Goal: Information Seeking & Learning: Learn about a topic

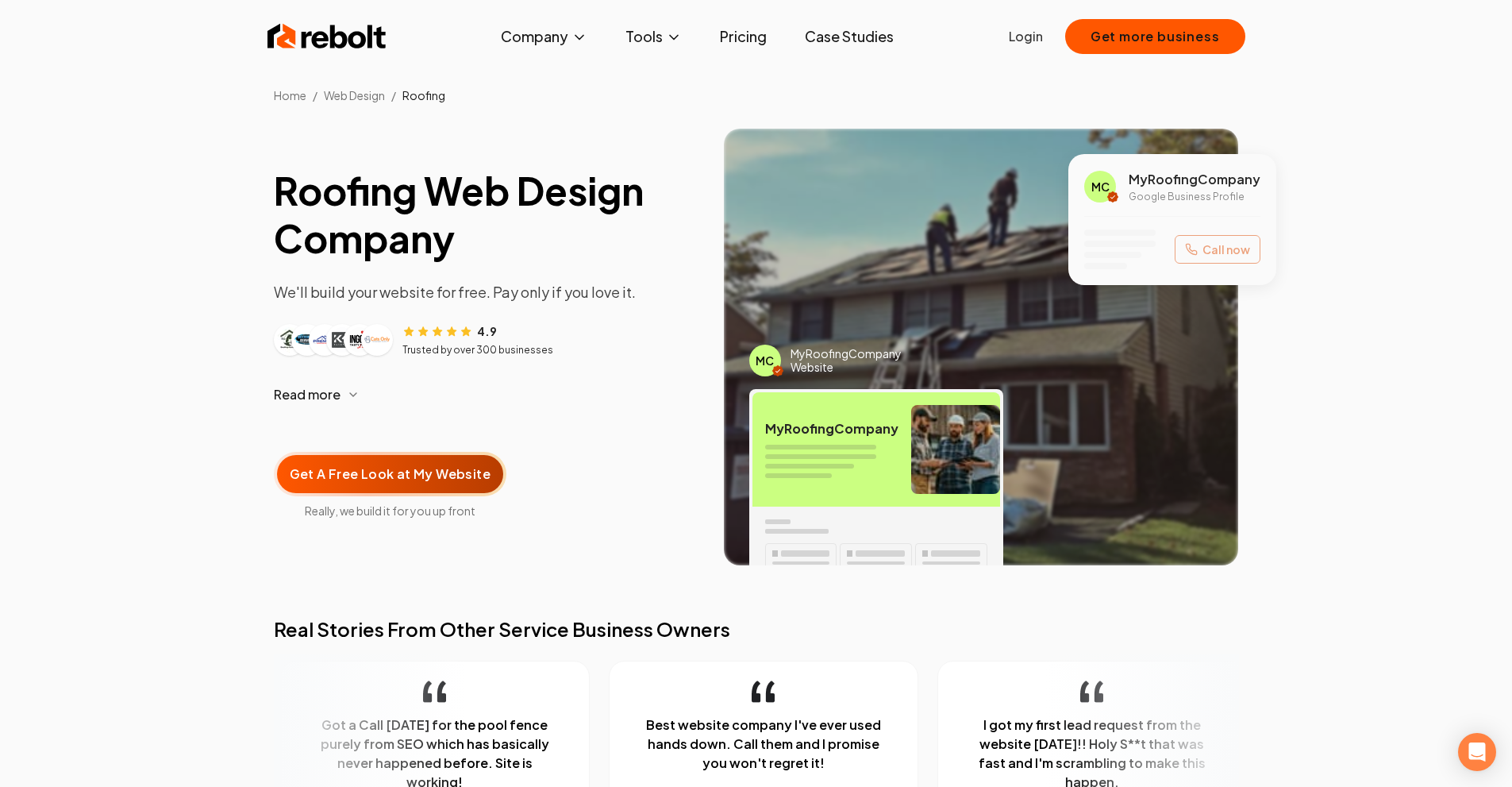
click at [760, 38] on link "Pricing" at bounding box center [743, 37] width 73 height 31
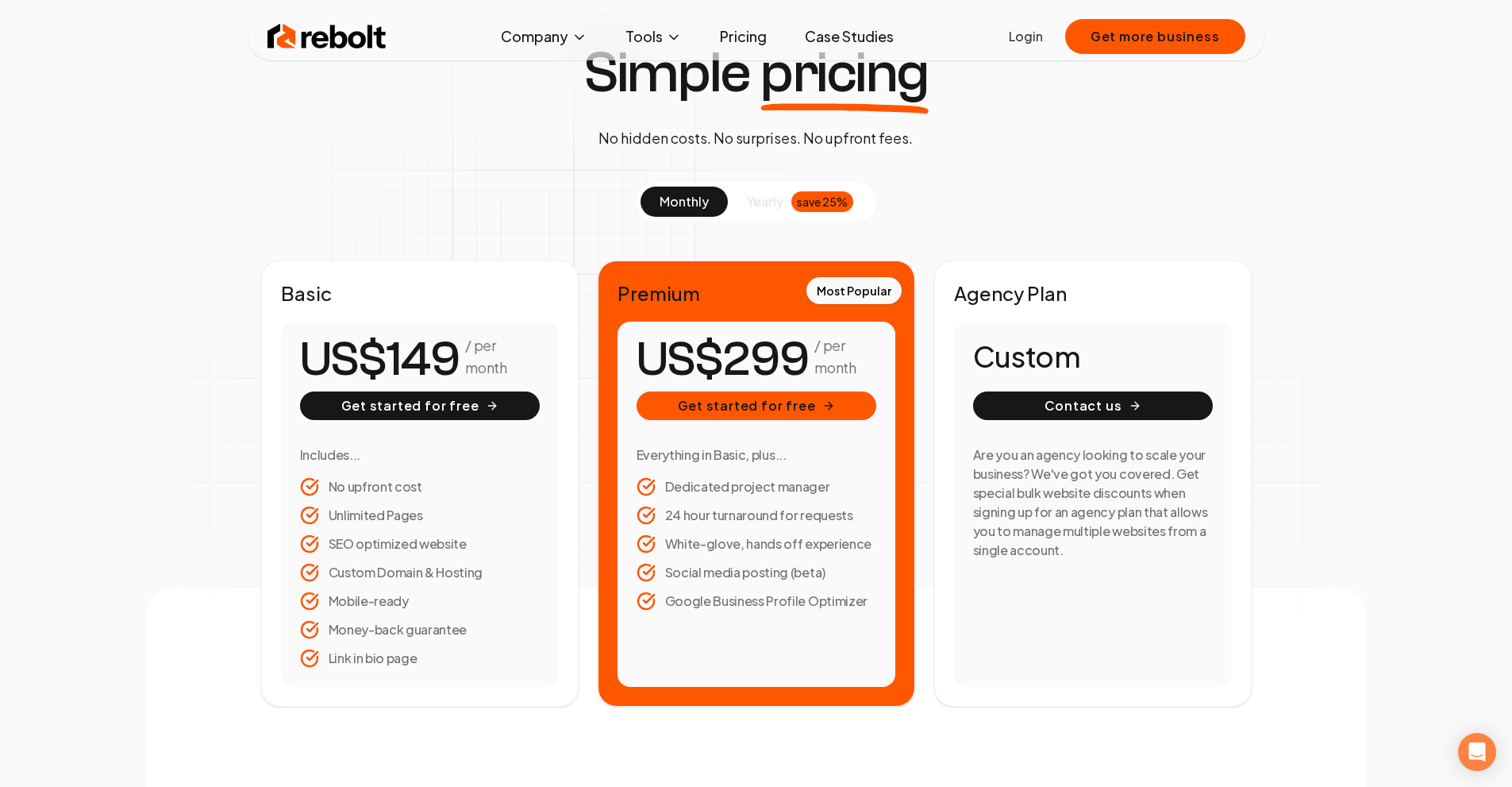
scroll to position [80, 0]
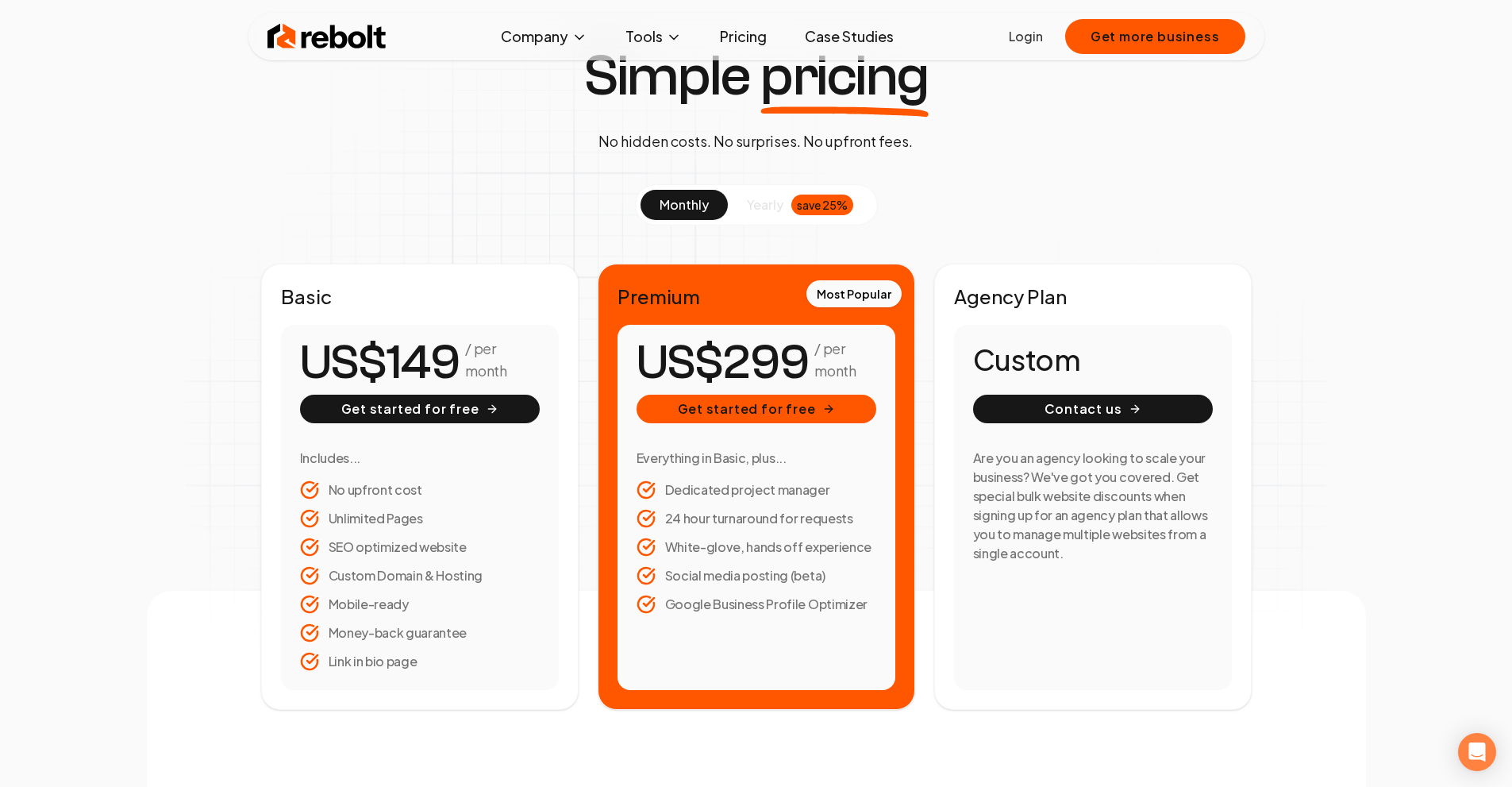
click at [770, 206] on span "yearly" at bounding box center [765, 205] width 37 height 19
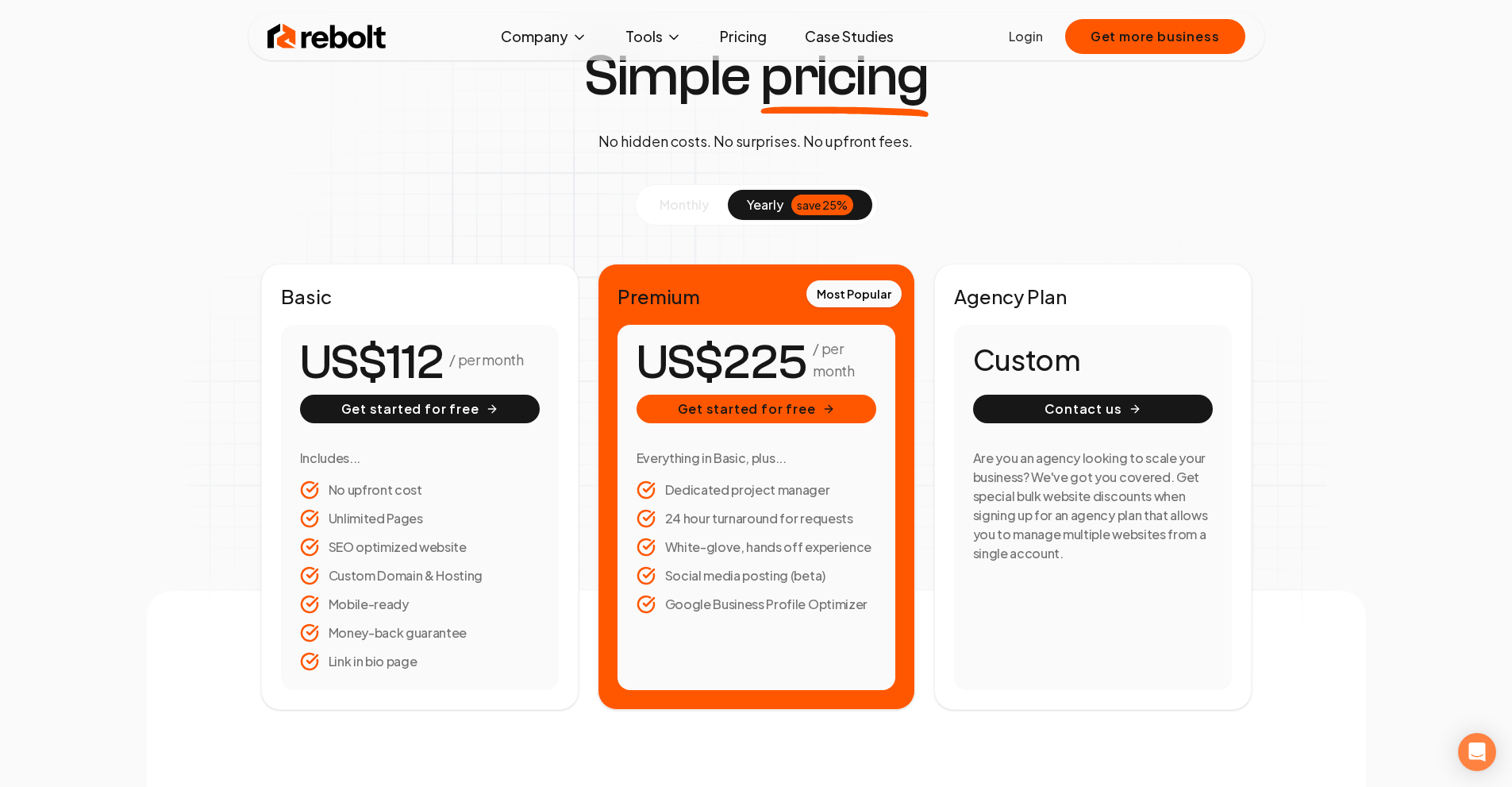
click at [700, 206] on span "monthly" at bounding box center [684, 204] width 49 height 17
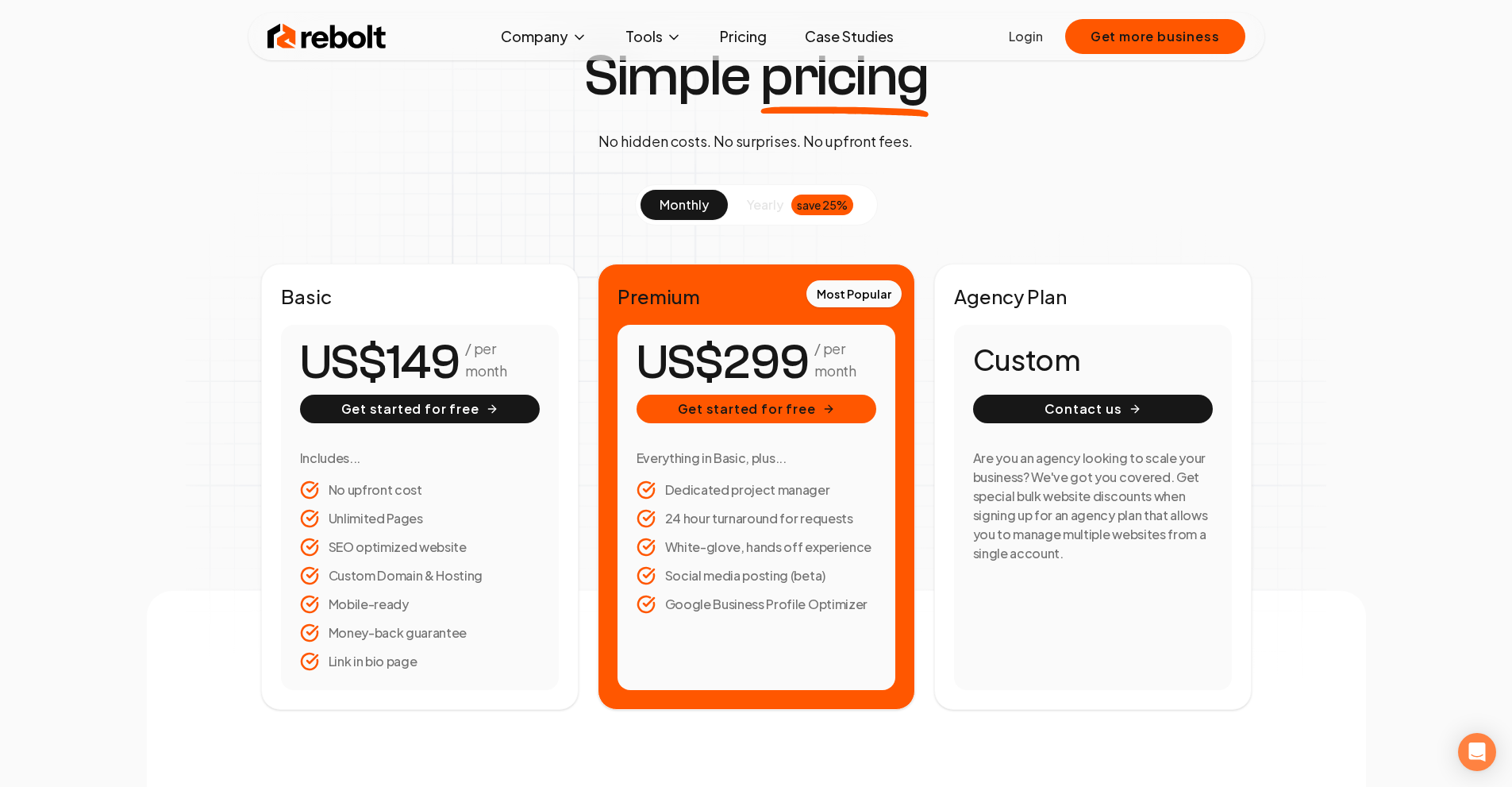
scroll to position [0, 0]
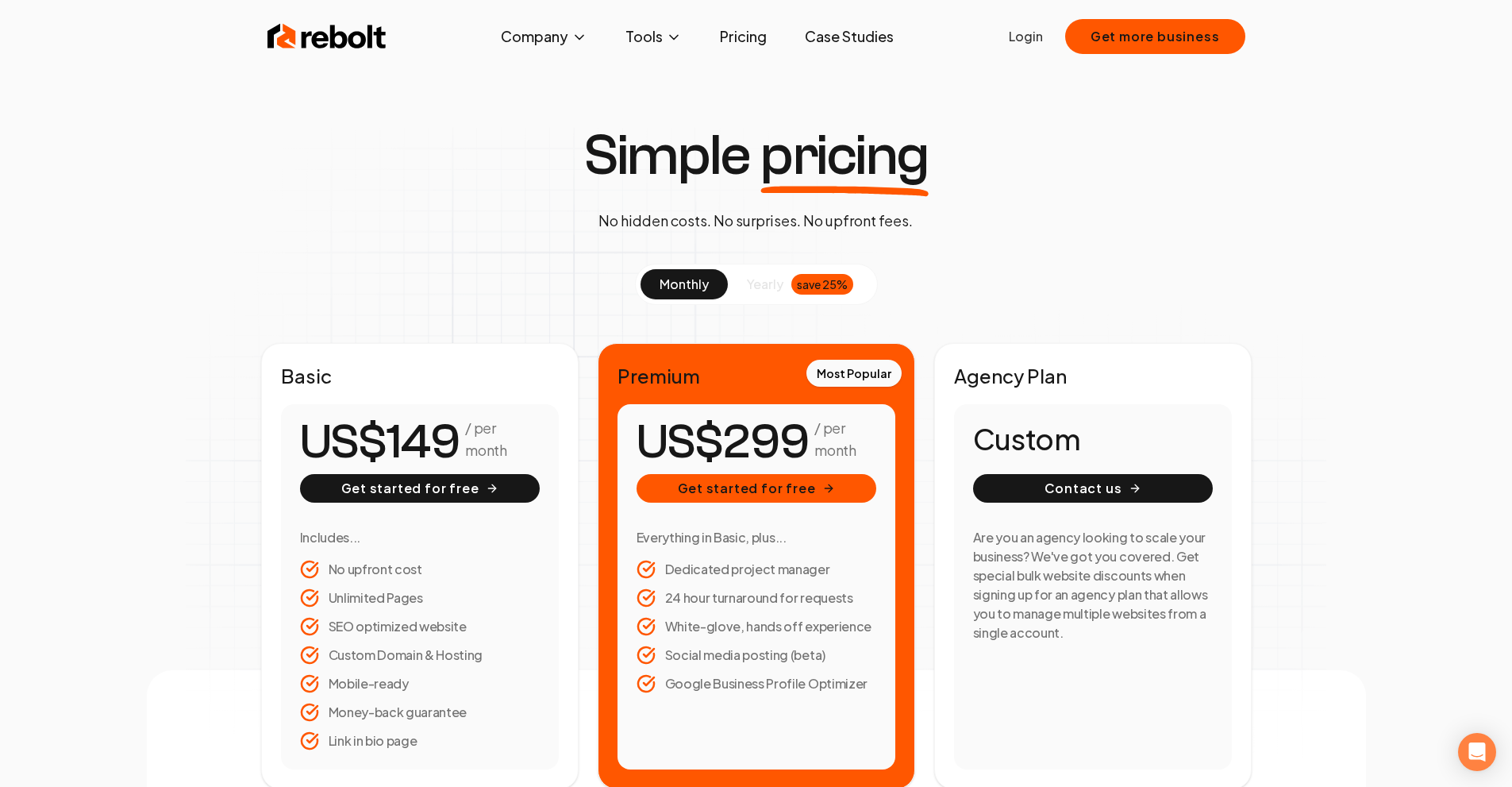
click at [827, 36] on link "Case Studies" at bounding box center [849, 37] width 115 height 31
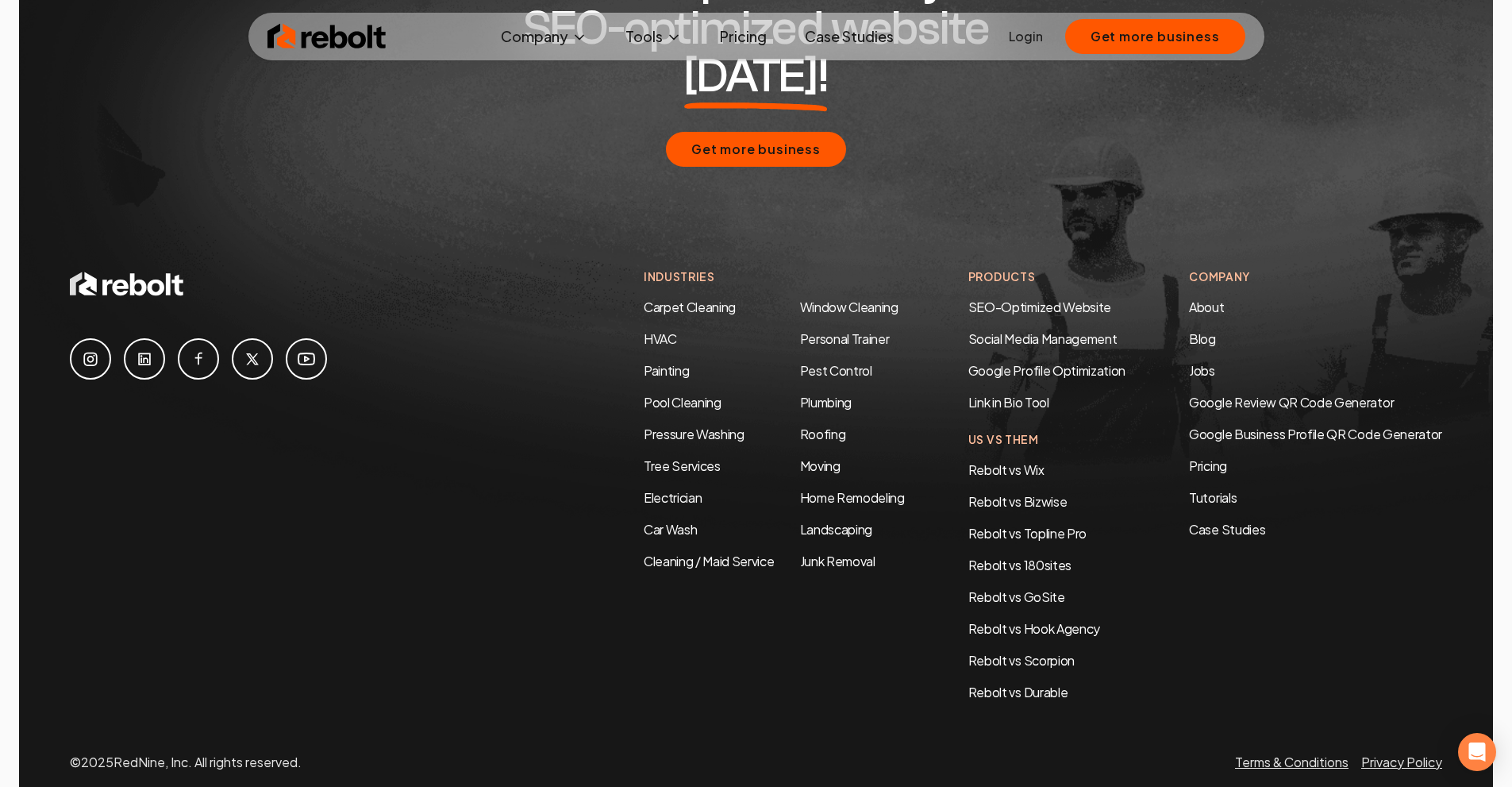
scroll to position [3368, 0]
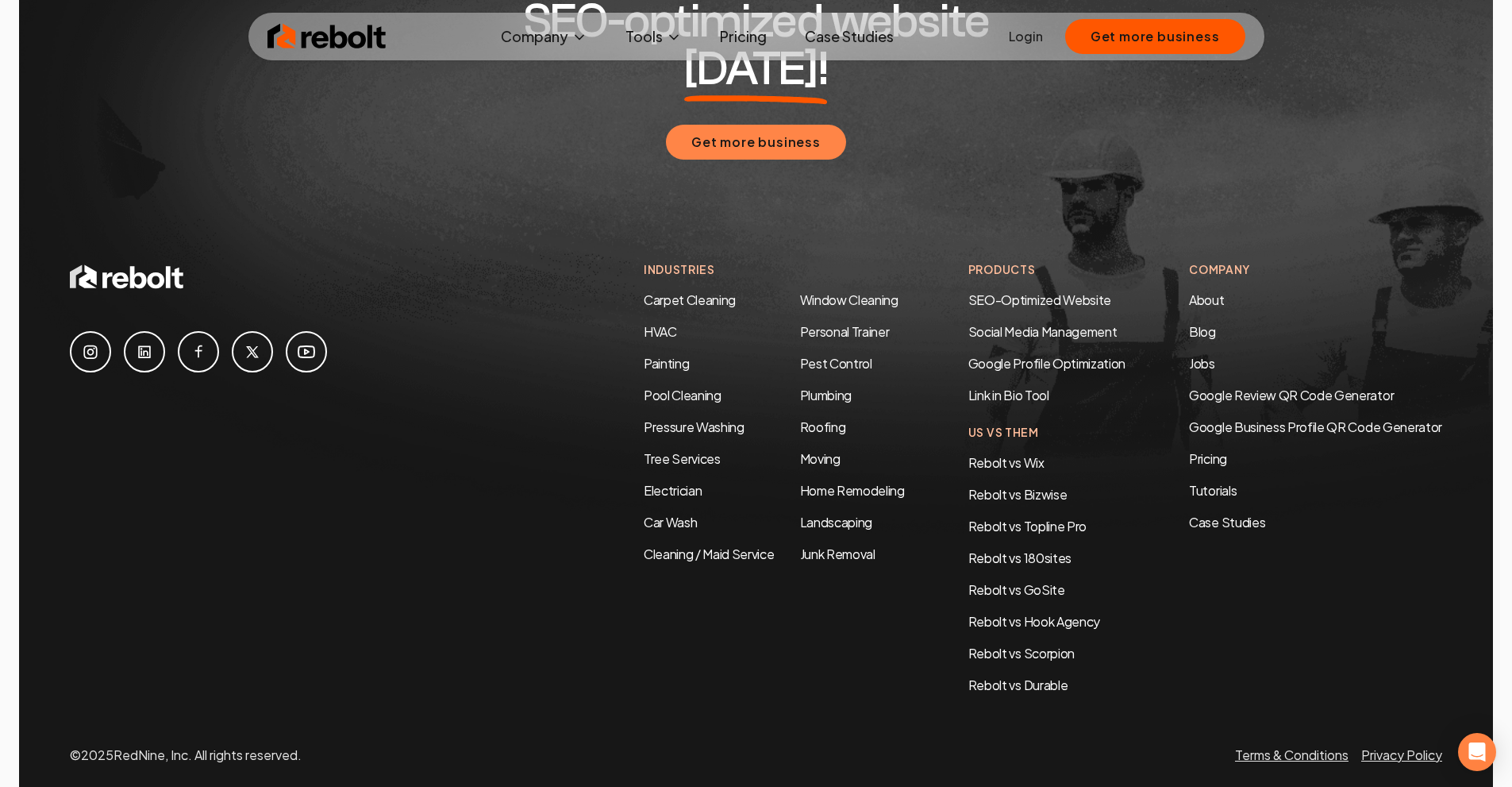
click at [762, 125] on button "Get more business" at bounding box center [756, 143] width 180 height 35
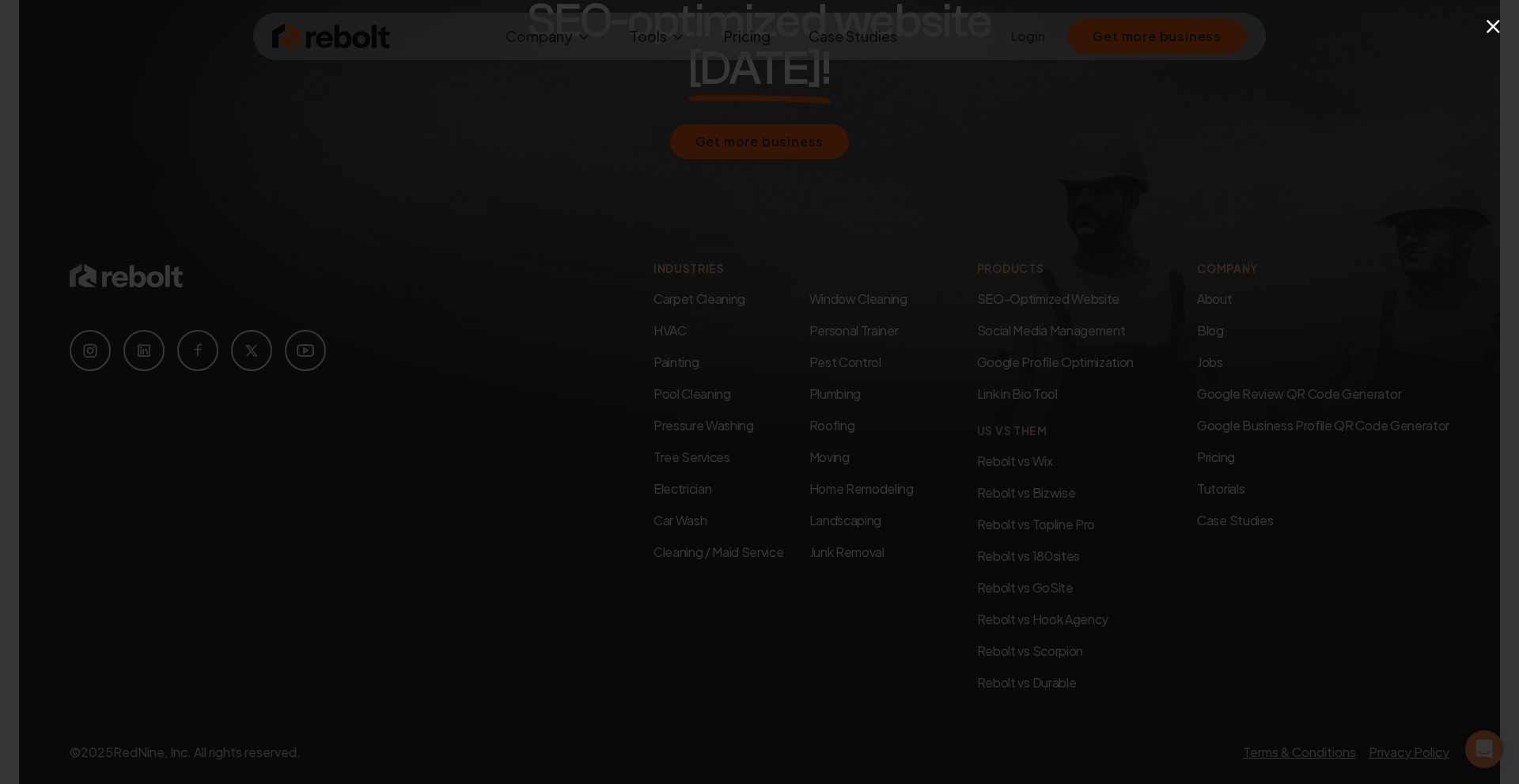
click at [1022, 132] on div "×" at bounding box center [759, 392] width 1519 height 784
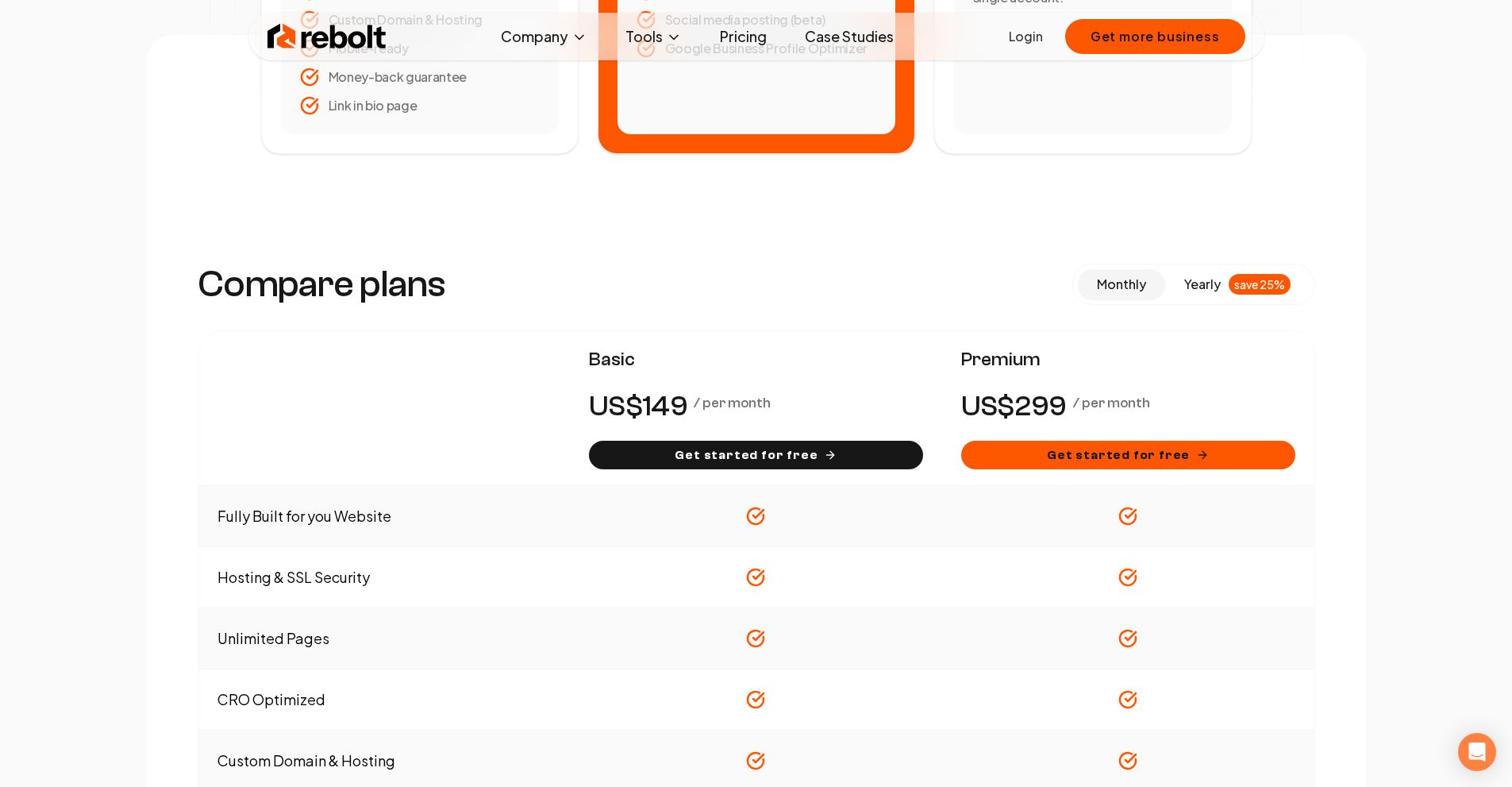
scroll to position [714, 0]
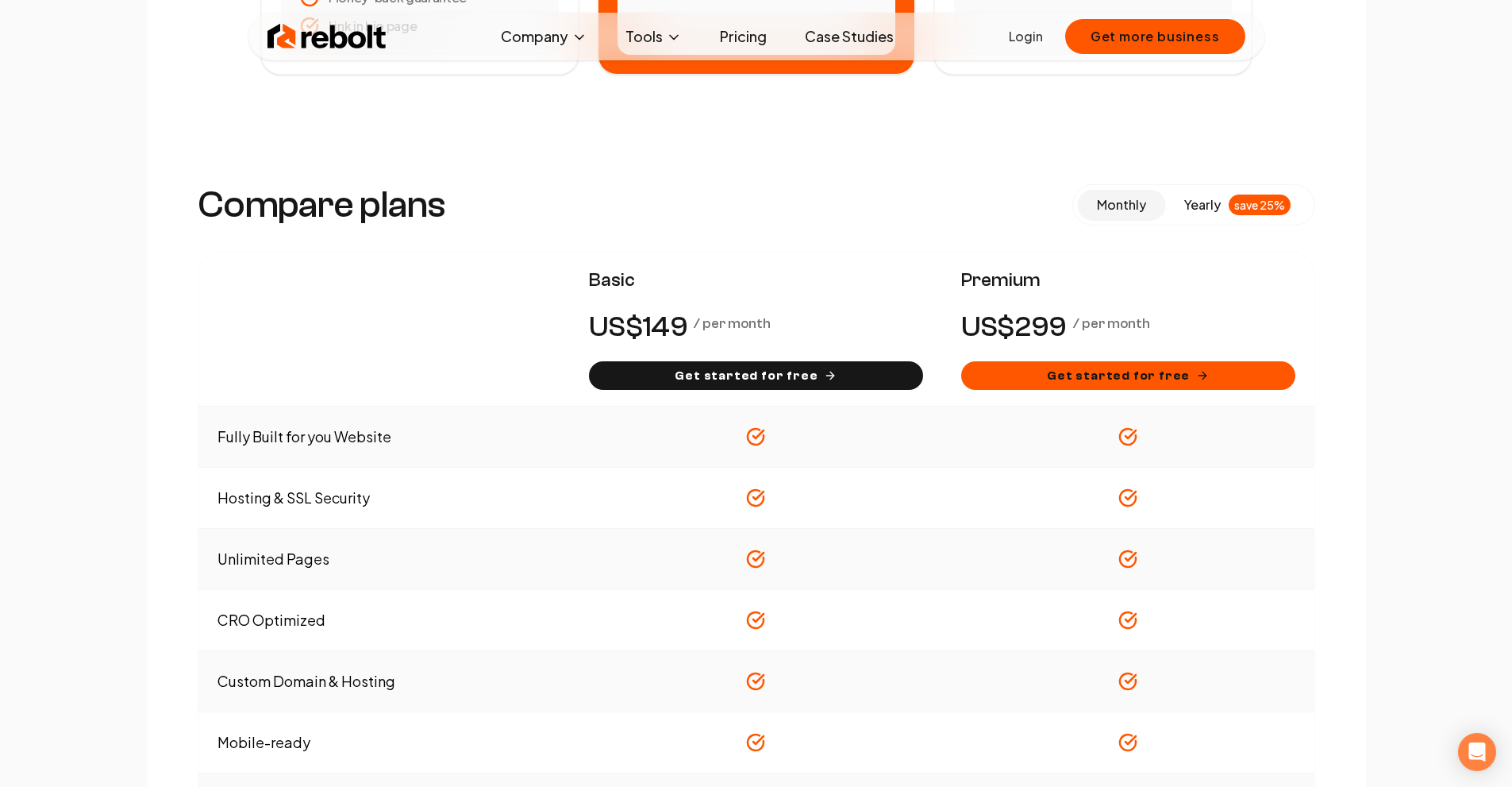
click at [1200, 205] on span "yearly" at bounding box center [1202, 205] width 37 height 19
click at [1124, 205] on span "monthly" at bounding box center [1122, 204] width 49 height 17
click at [1258, 205] on div "save 25%" at bounding box center [1259, 205] width 62 height 21
click at [1118, 198] on span "monthly" at bounding box center [1122, 204] width 49 height 17
click at [1200, 199] on span "yearly" at bounding box center [1202, 205] width 37 height 19
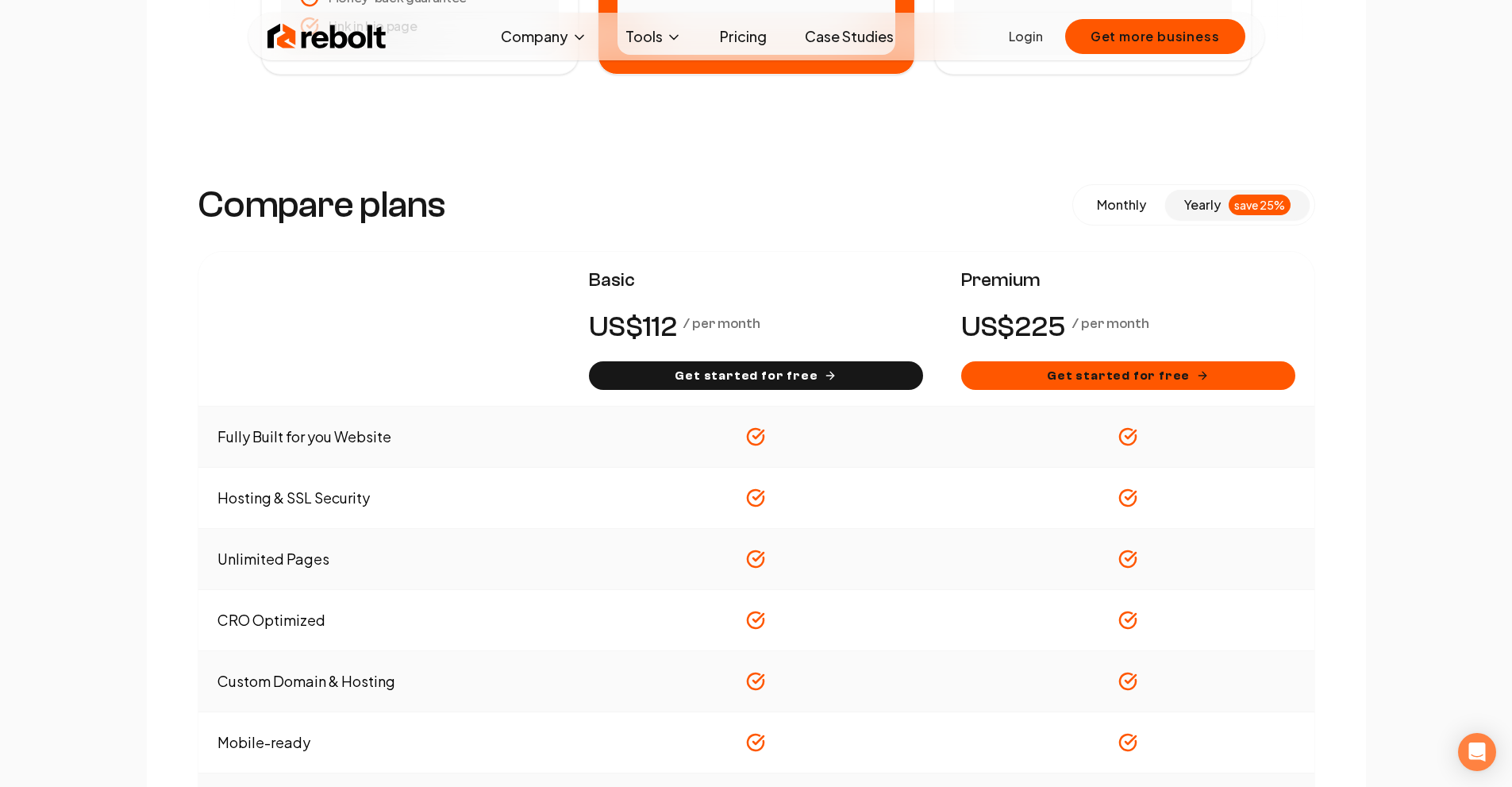
click at [1128, 203] on span "monthly" at bounding box center [1122, 204] width 49 height 17
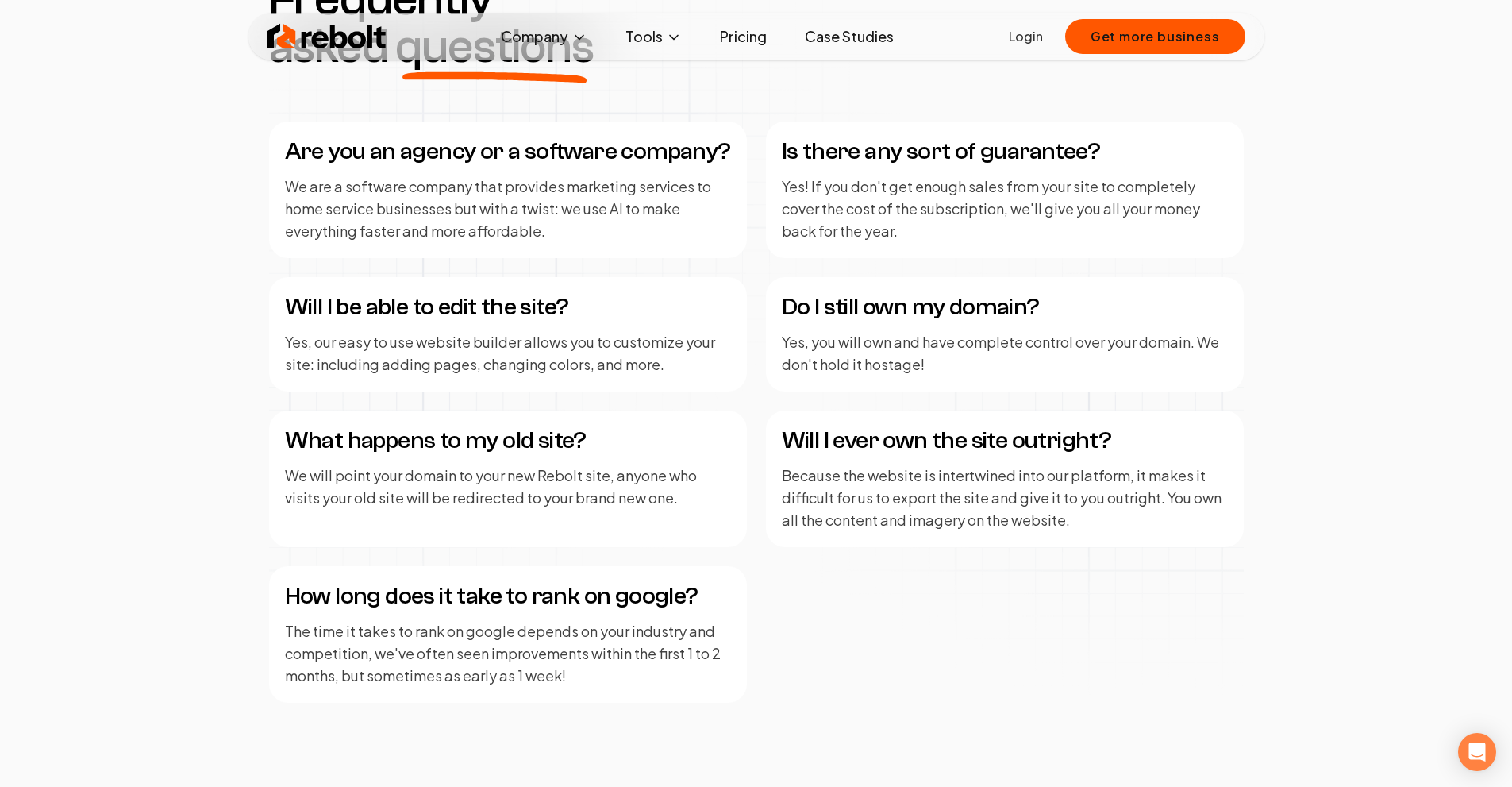
scroll to position [2064, 0]
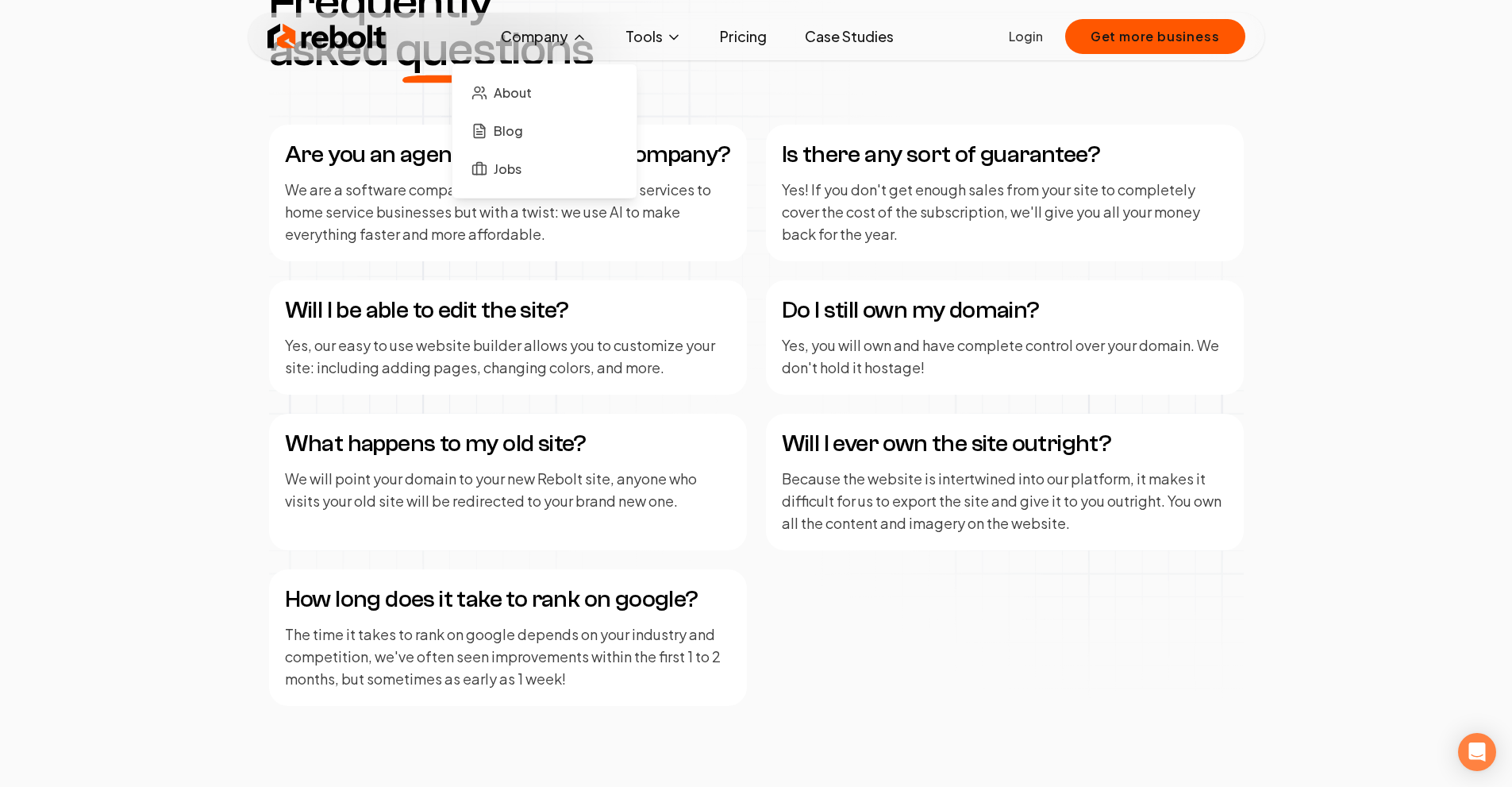
click at [574, 33] on icon at bounding box center [580, 38] width 16 height 16
click at [529, 94] on span "About" at bounding box center [513, 93] width 38 height 19
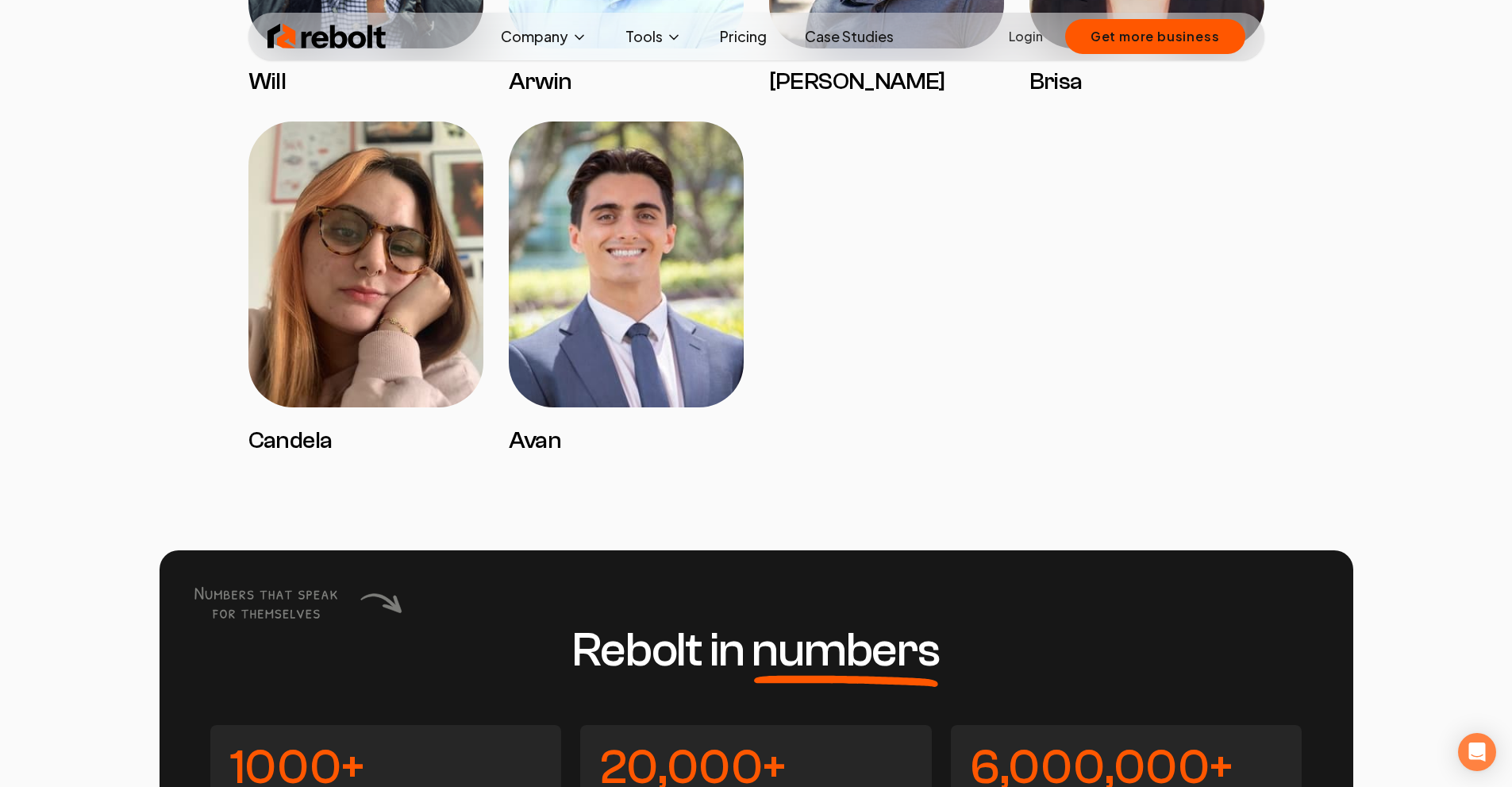
scroll to position [3017, 0]
